Goal: Task Accomplishment & Management: Complete application form

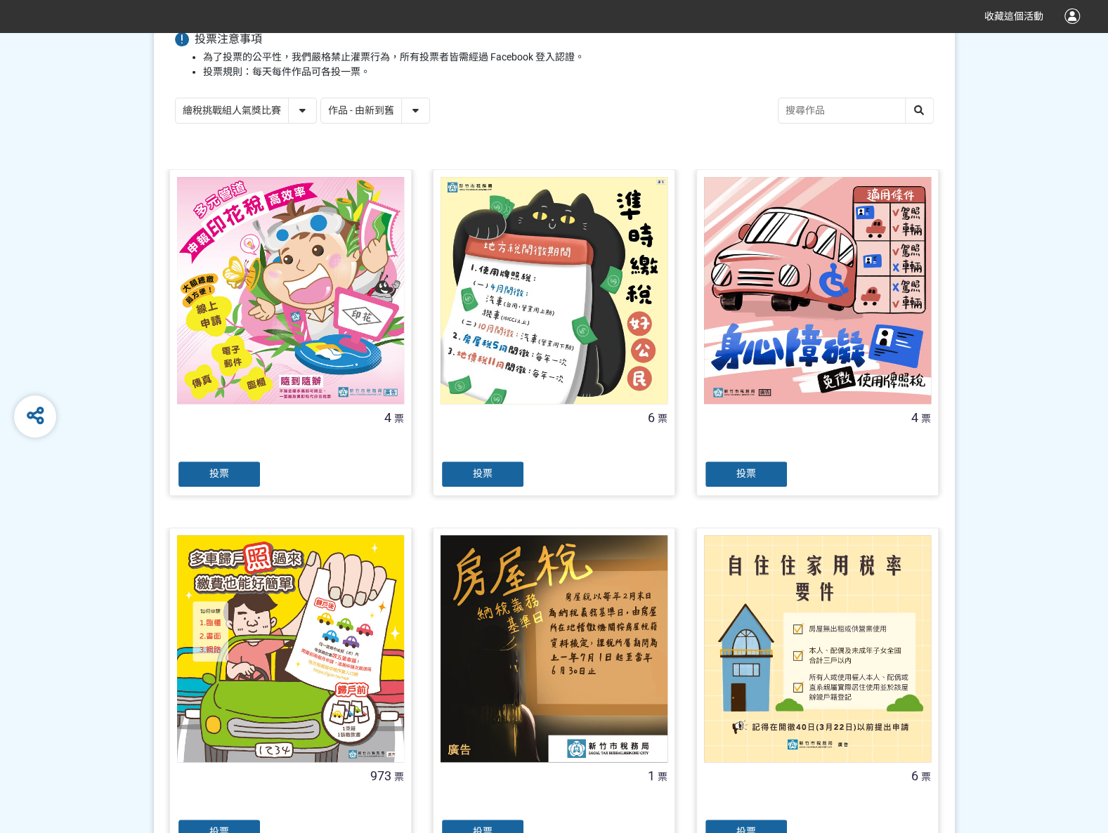
scroll to position [281, 0]
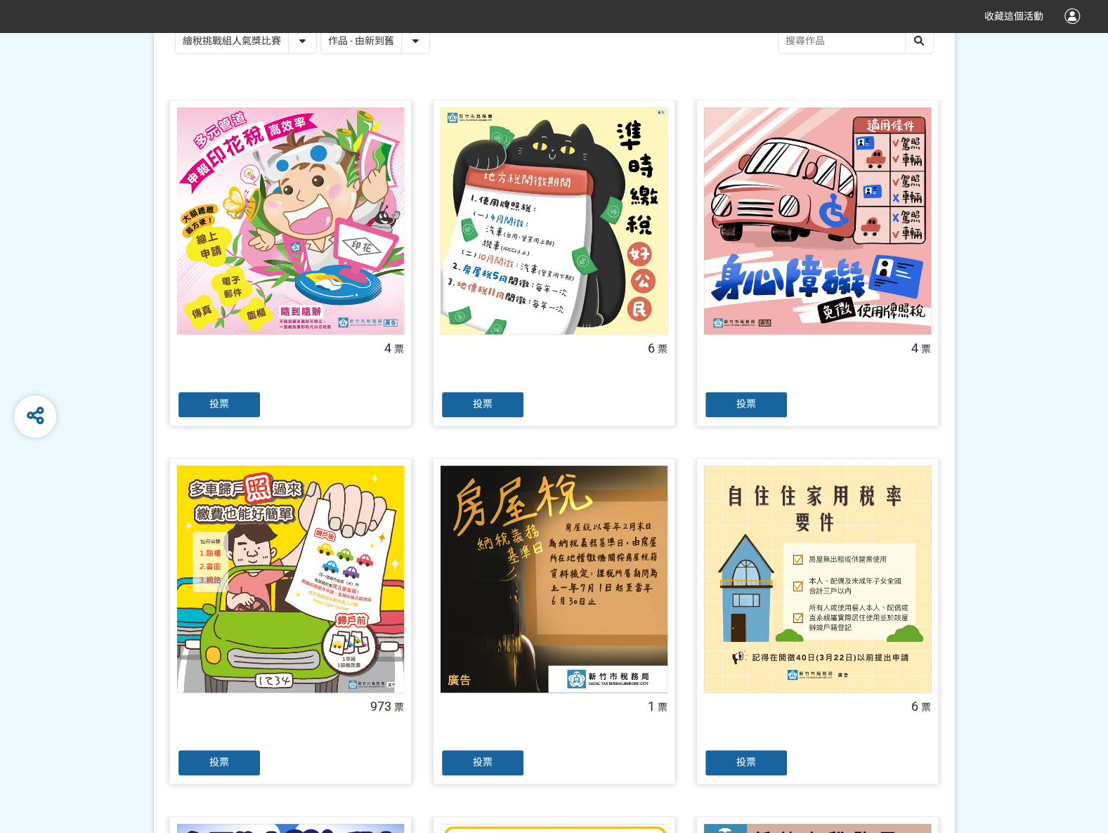
click at [207, 765] on div "投票" at bounding box center [219, 763] width 84 height 28
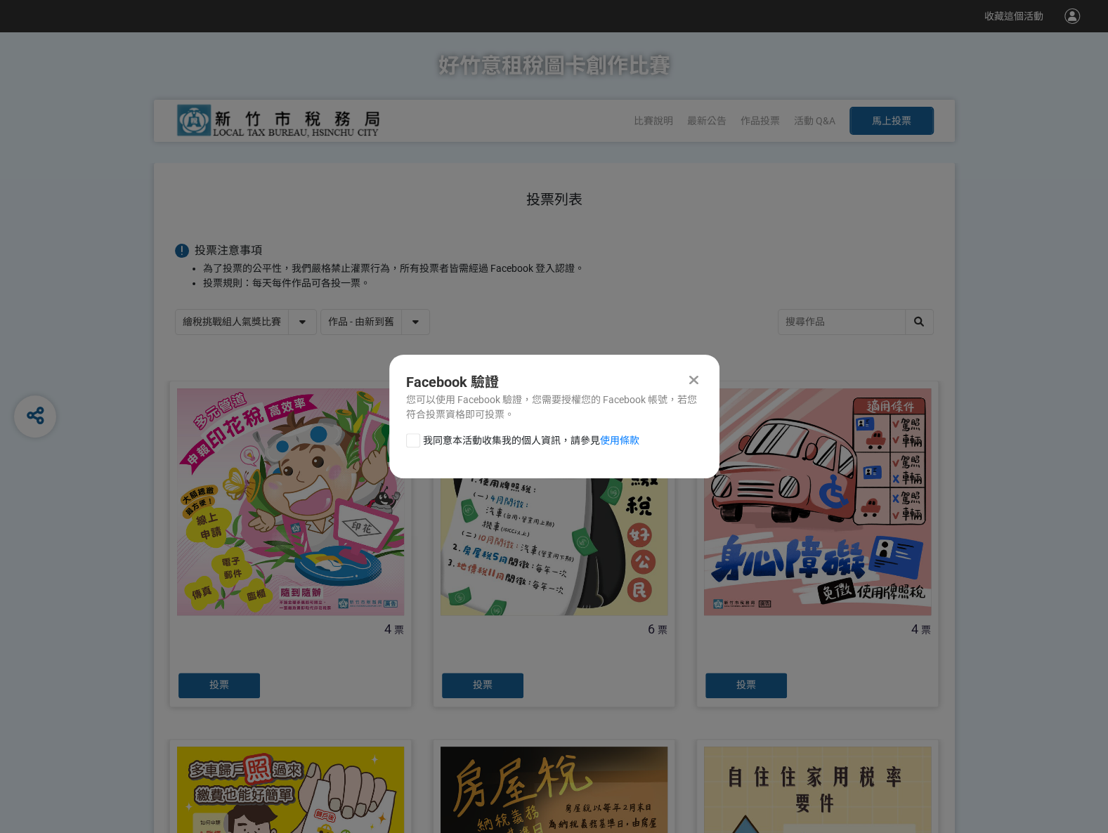
scroll to position [0, 0]
click at [414, 445] on div at bounding box center [413, 440] width 14 height 14
checkbox input "true"
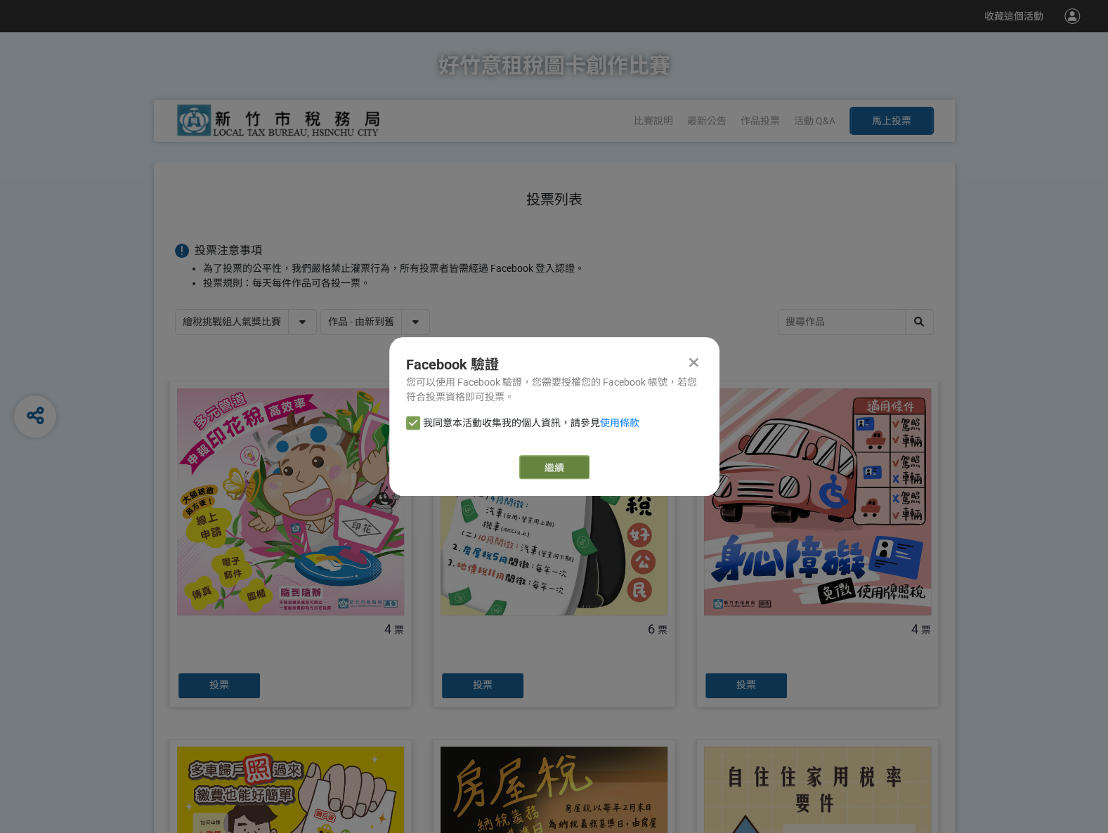
click at [526, 467] on link "繼續" at bounding box center [554, 467] width 70 height 24
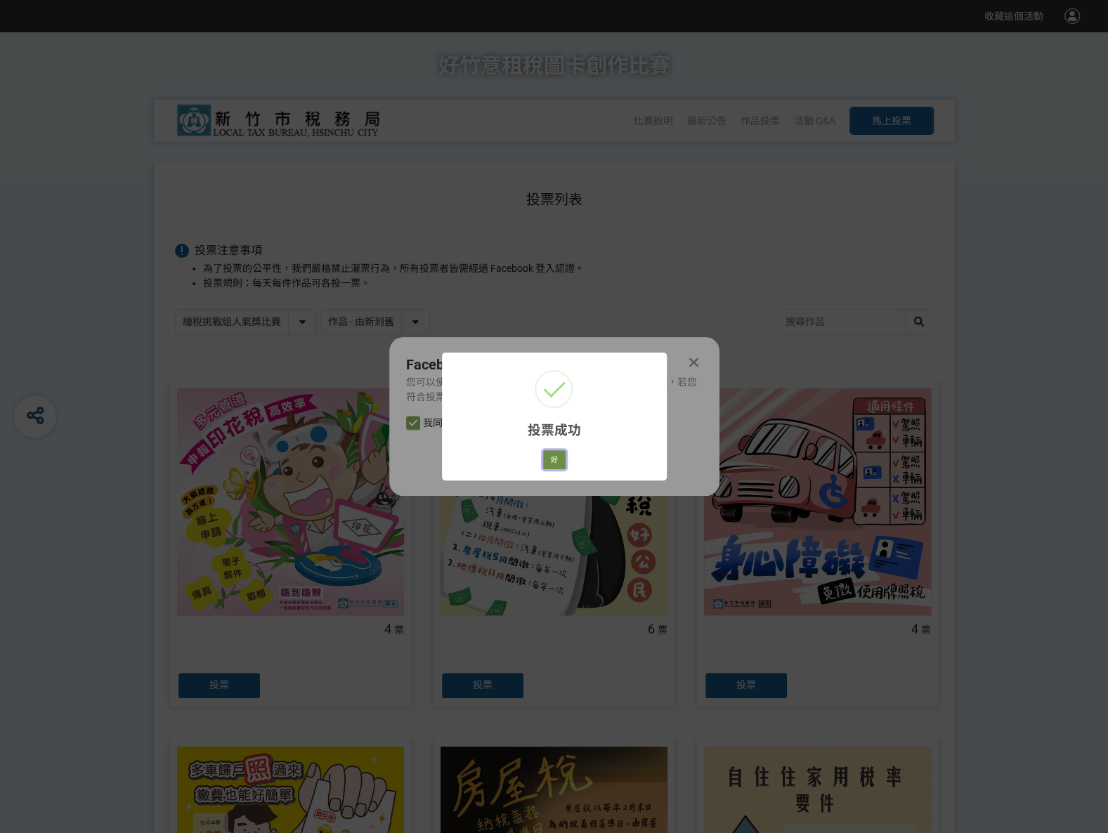
click at [550, 459] on button "好" at bounding box center [554, 460] width 22 height 20
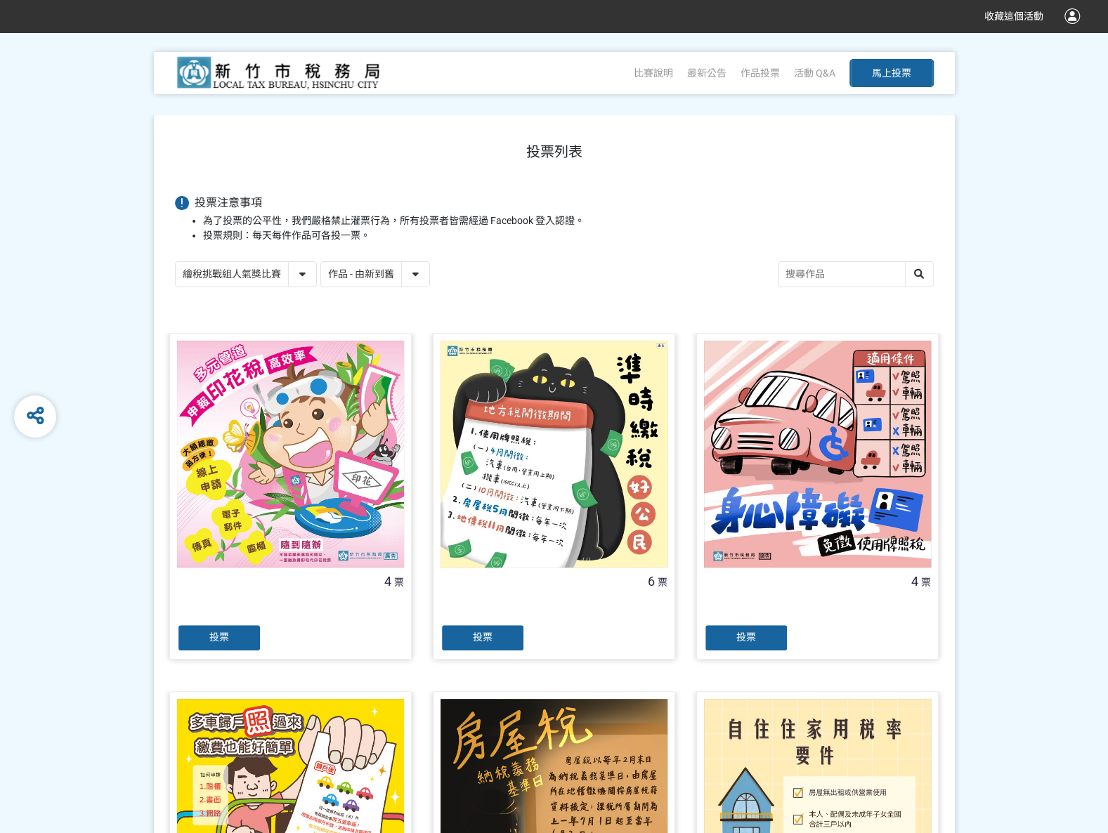
scroll to position [79, 0]
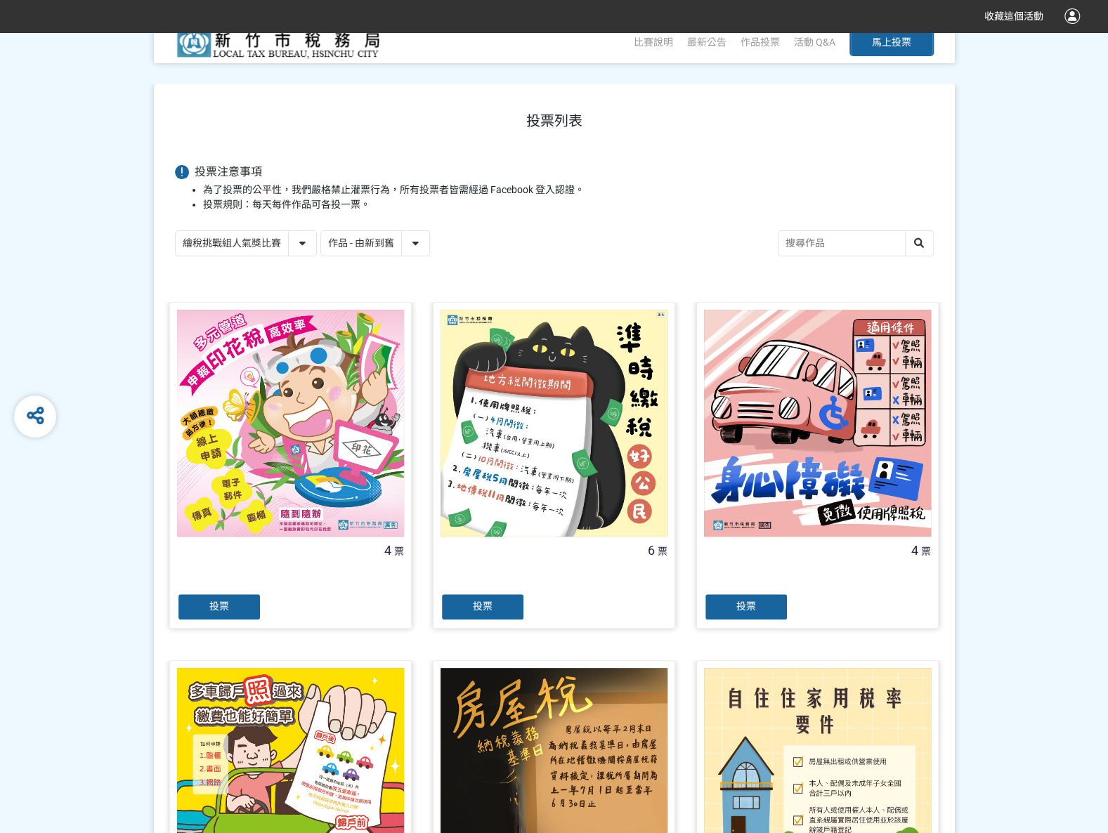
drag, startPoint x: 306, startPoint y: 235, endPoint x: 303, endPoint y: 245, distance: 10.2
click at [306, 235] on select "繪稅挑戰組人氣獎比賽 活用智繪組人氣獎投票" at bounding box center [246, 243] width 140 height 25
select select "13167"
click at [176, 231] on select "繪稅挑戰組人氣獎比賽 活用智繪組人氣獎投票" at bounding box center [246, 243] width 140 height 25
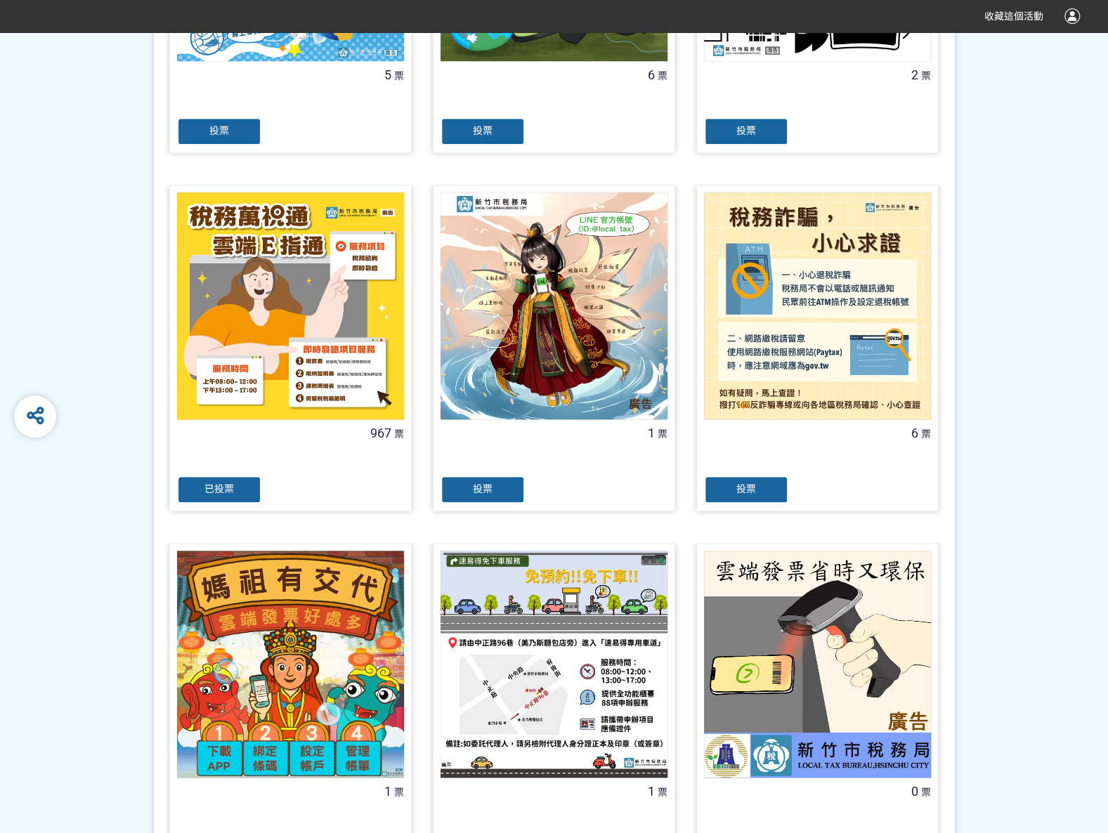
scroll to position [632, 0]
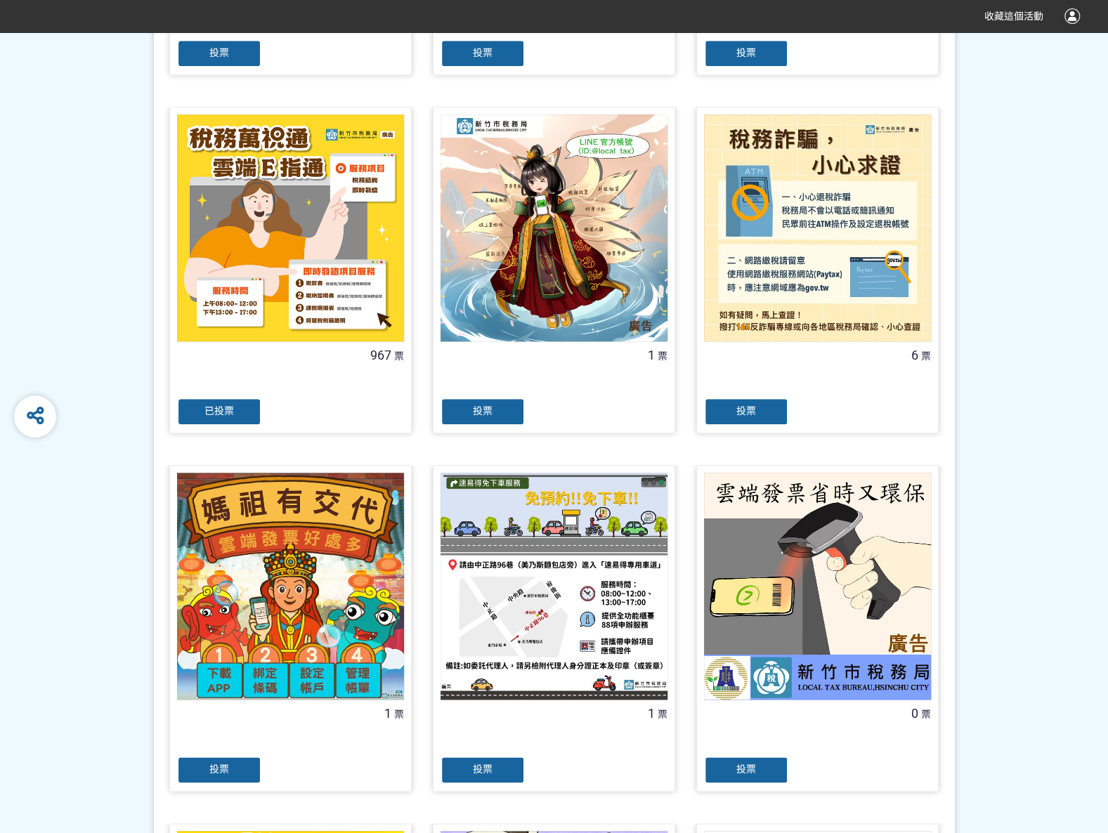
click at [237, 410] on div "已投票" at bounding box center [219, 412] width 84 height 28
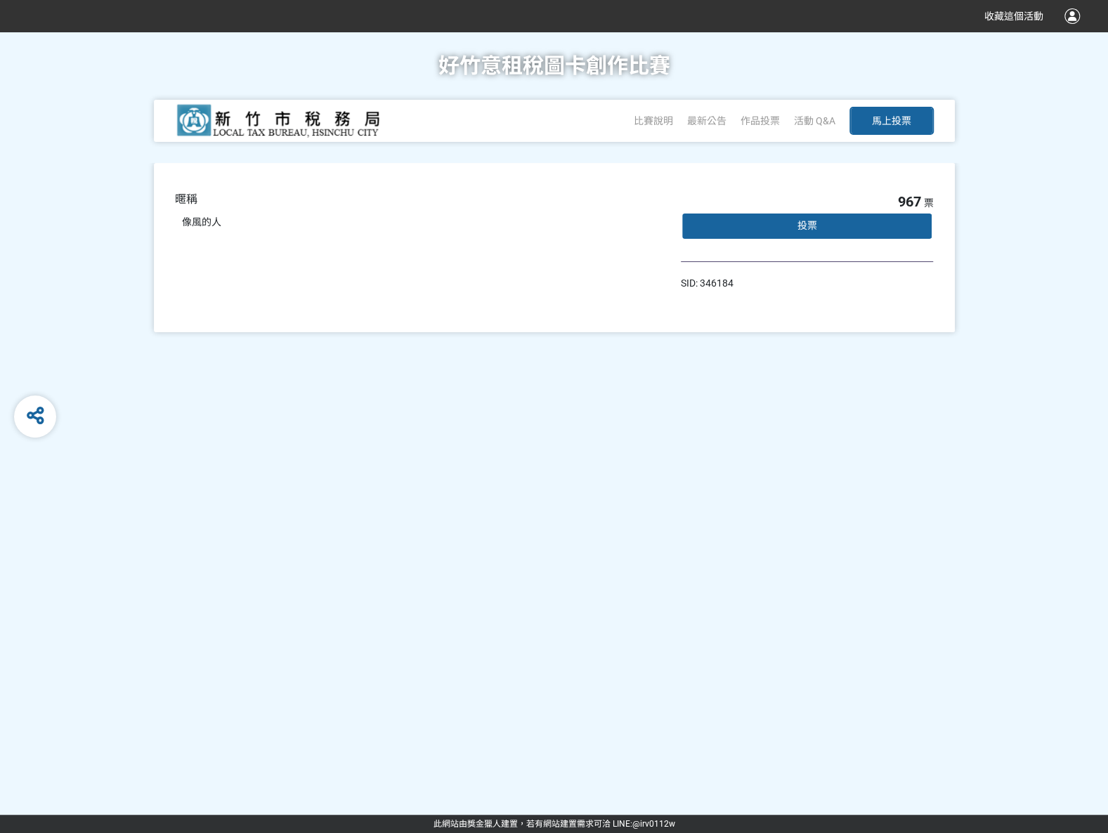
drag, startPoint x: 808, startPoint y: 228, endPoint x: 803, endPoint y: 235, distance: 8.6
click at [808, 228] on span "投票" at bounding box center [807, 225] width 20 height 11
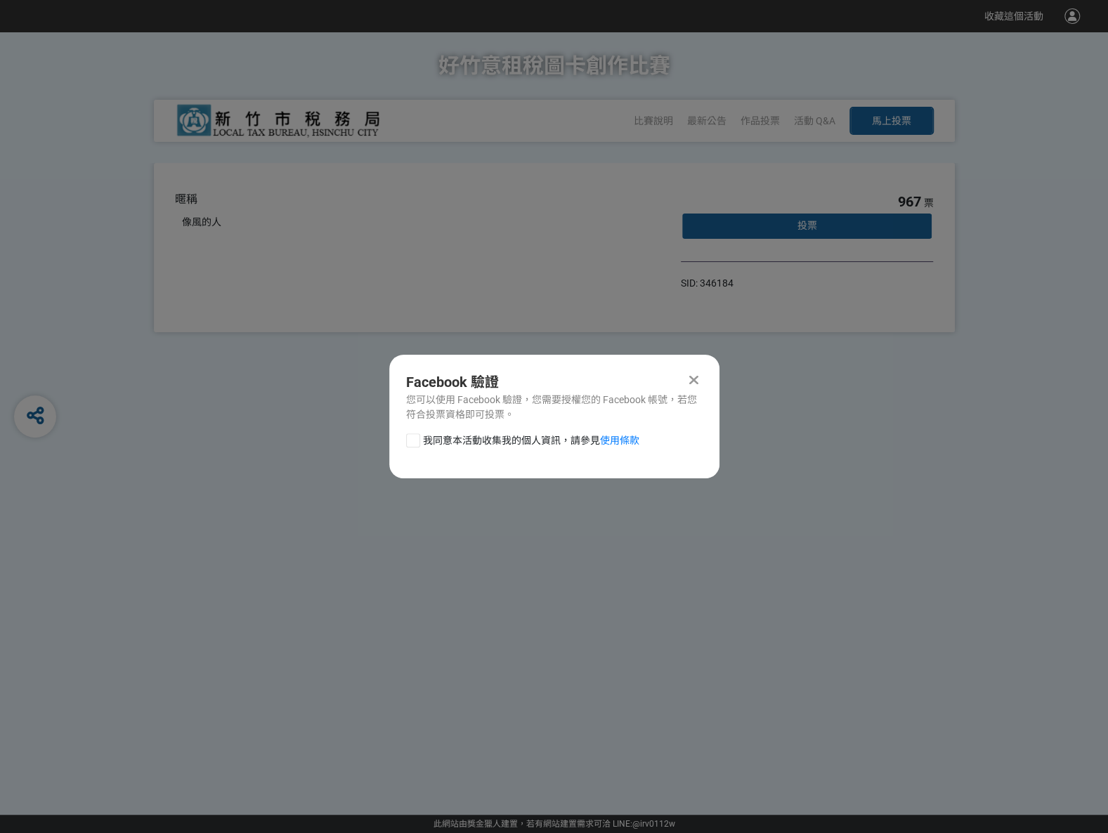
click at [409, 448] on div "我同意本活動收集我的個人資訊，請參見 使用條款" at bounding box center [554, 447] width 330 height 28
click at [409, 443] on div at bounding box center [413, 440] width 14 height 14
checkbox input "true"
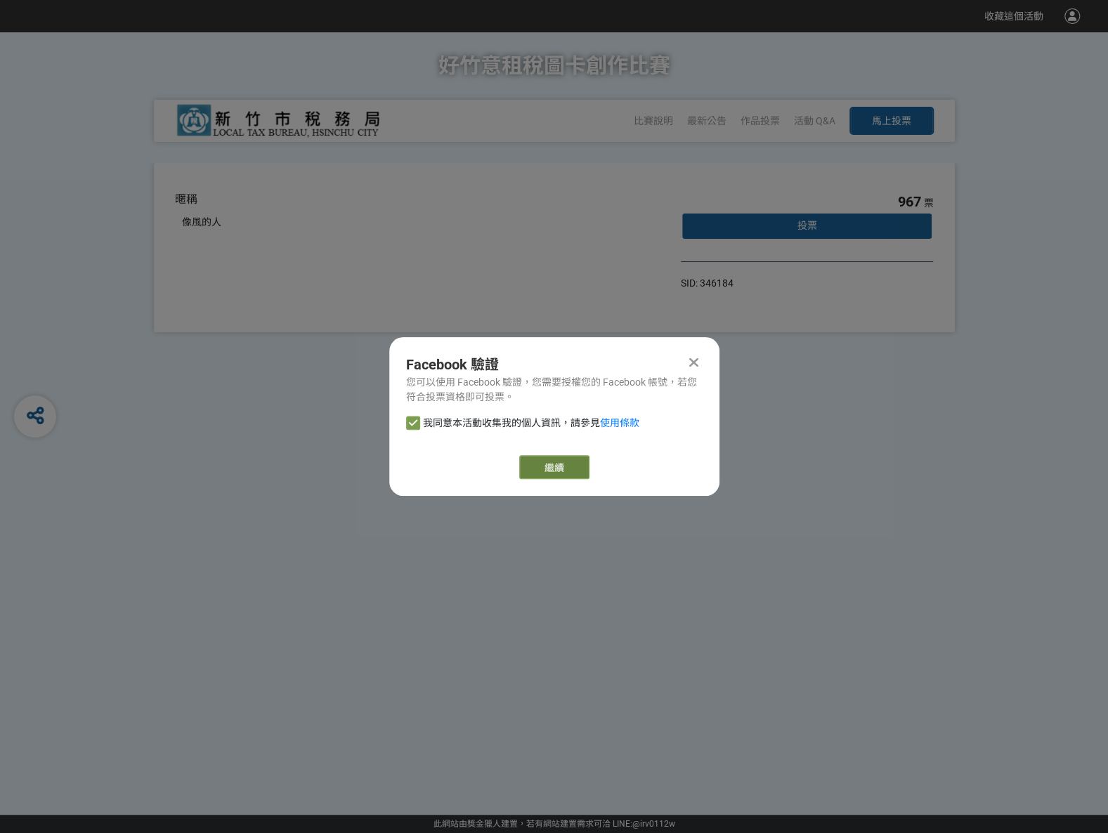
click at [556, 461] on link "繼續" at bounding box center [554, 467] width 70 height 24
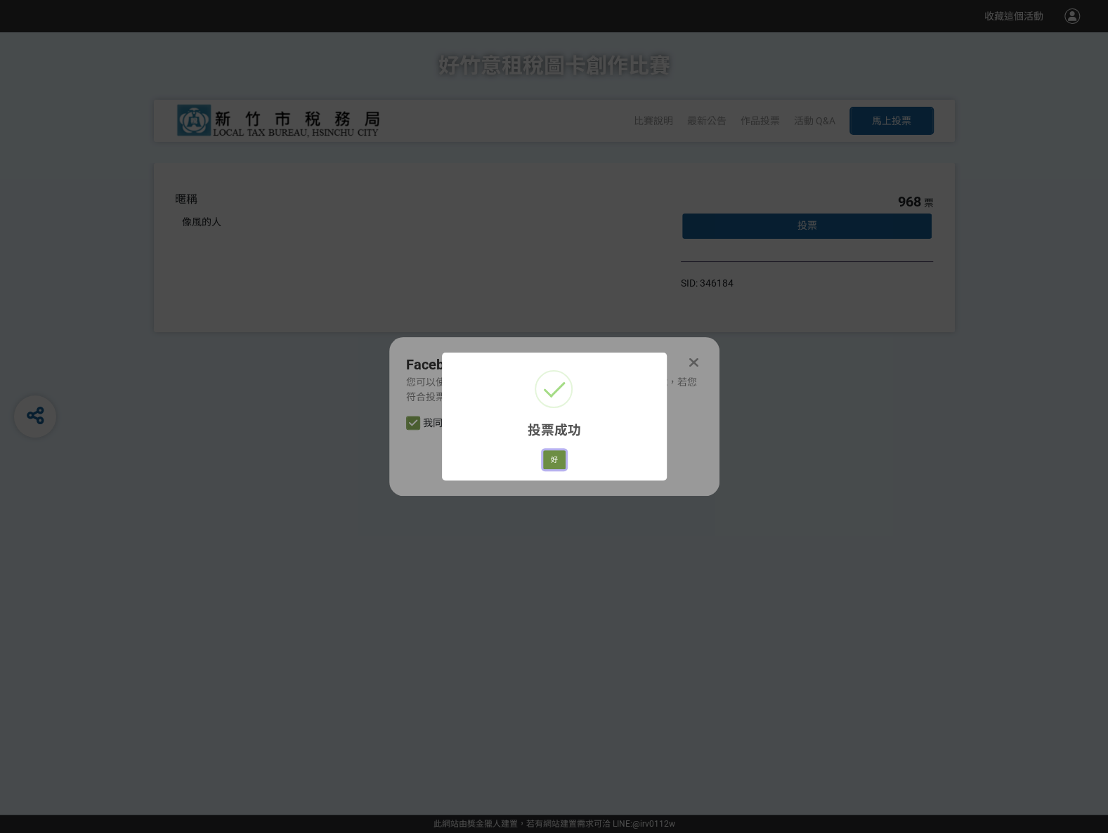
click at [549, 466] on button "好" at bounding box center [554, 460] width 22 height 20
